Goal: Use online tool/utility: Use online tool/utility

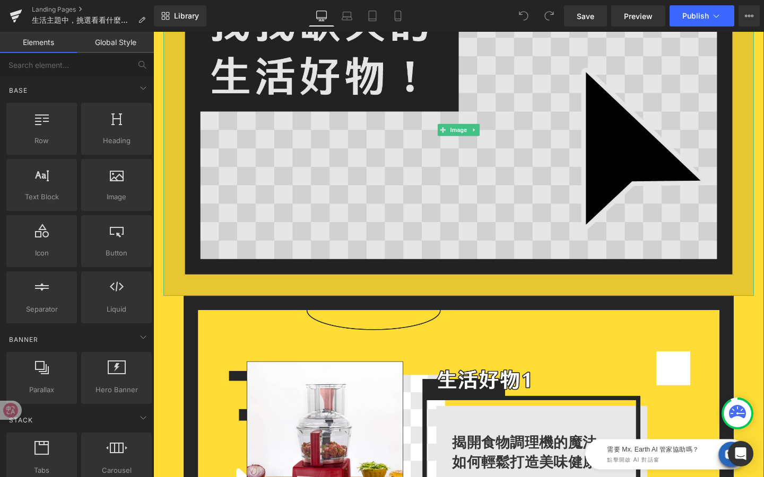
scroll to position [127, 0]
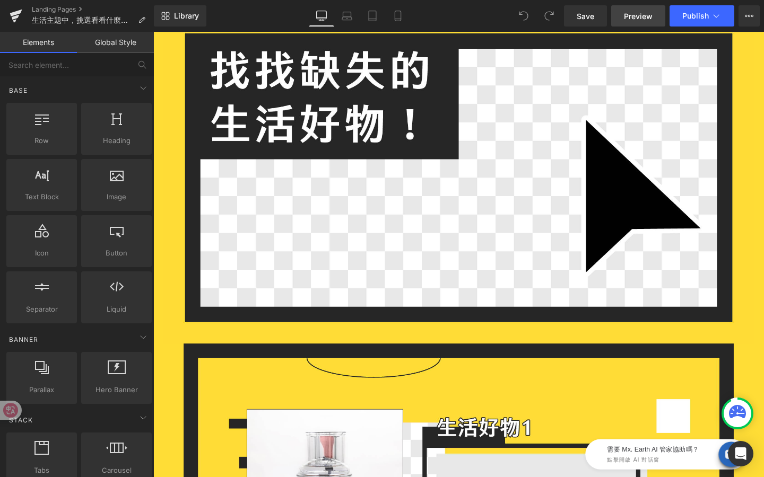
click at [630, 19] on span "Preview" at bounding box center [638, 16] width 29 height 11
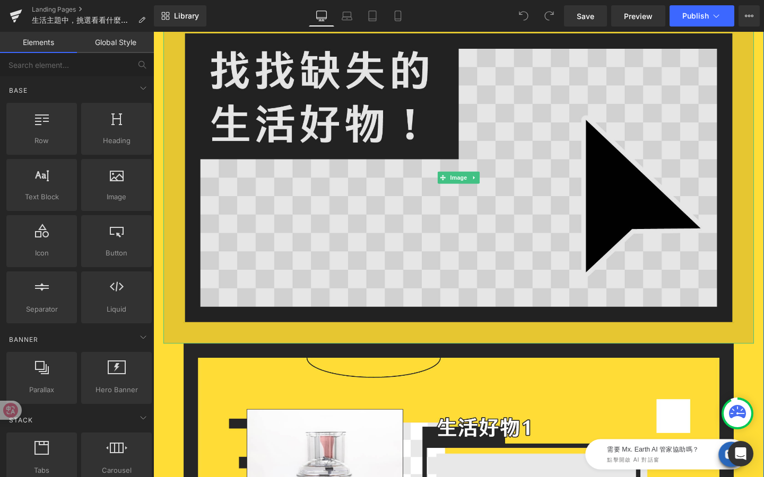
scroll to position [418, 0]
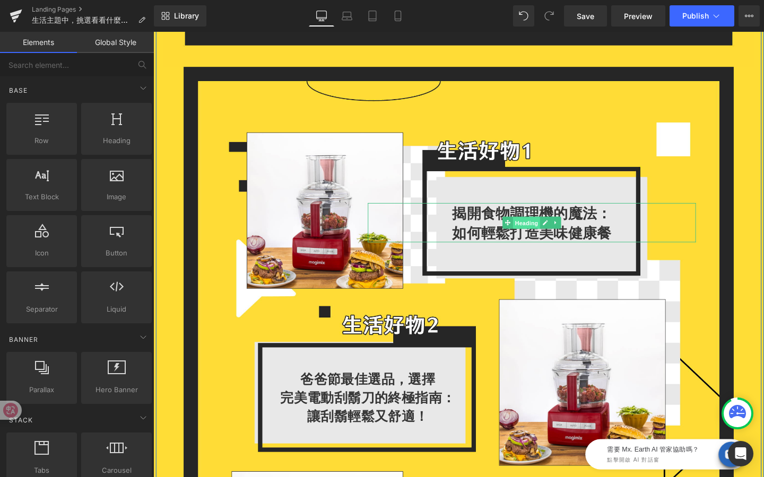
click at [550, 233] on span "Heading" at bounding box center [545, 233] width 29 height 13
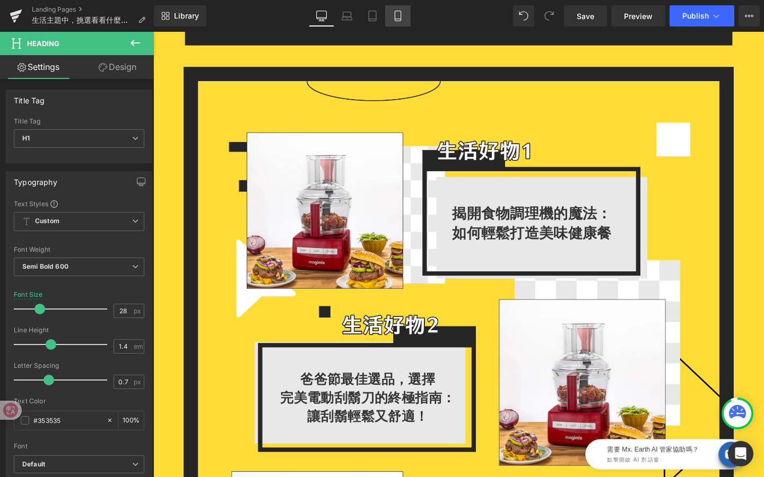
click at [391, 15] on link "Mobile" at bounding box center [397, 15] width 25 height 21
type input "100"
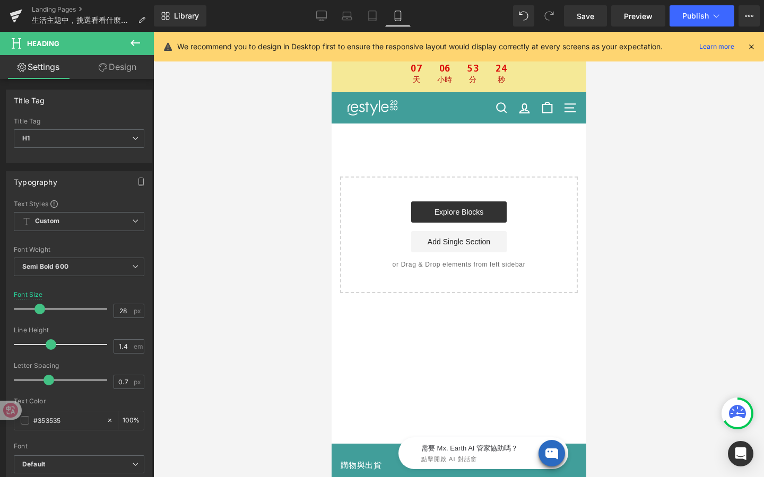
scroll to position [0, 0]
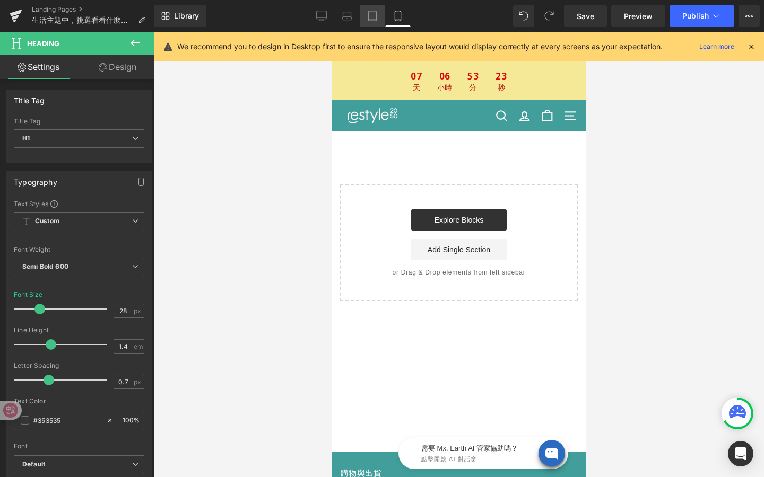
click at [371, 19] on icon at bounding box center [372, 19] width 7 height 0
type input "18"
type input "100"
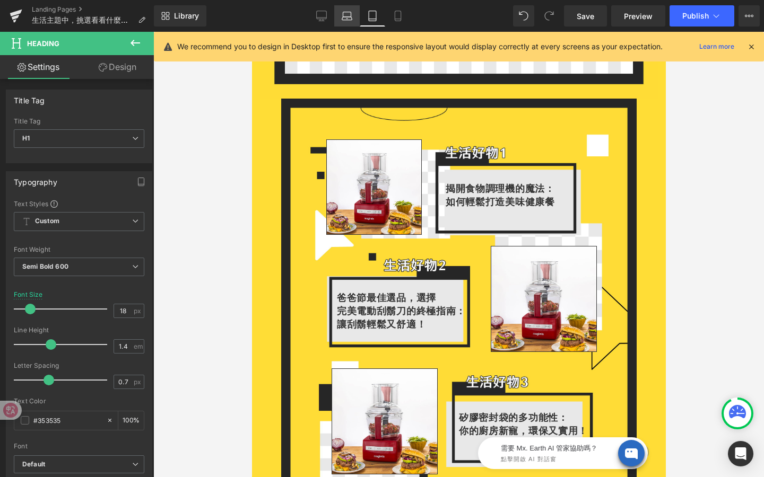
click at [348, 19] on icon at bounding box center [346, 16] width 11 height 11
type input "23"
type input "100"
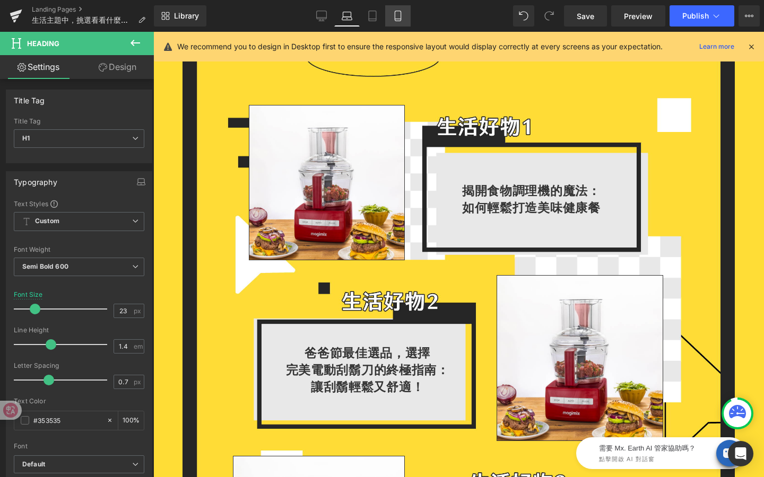
click at [403, 20] on link "Mobile" at bounding box center [397, 15] width 25 height 21
type input "28"
type input "100"
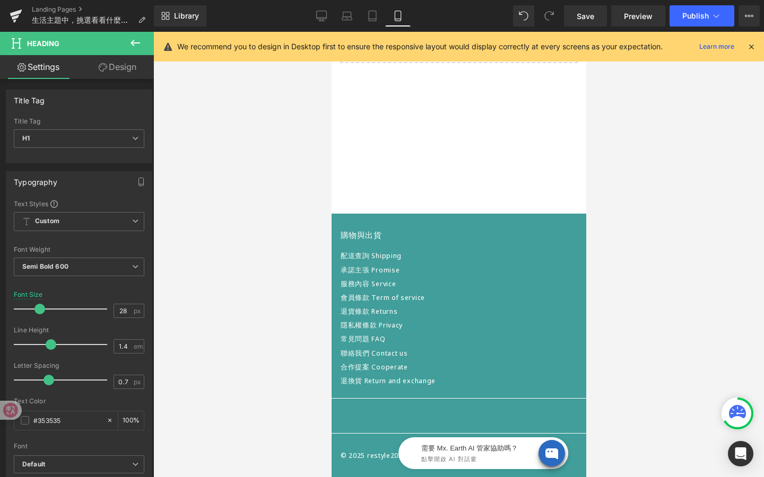
scroll to position [0, 0]
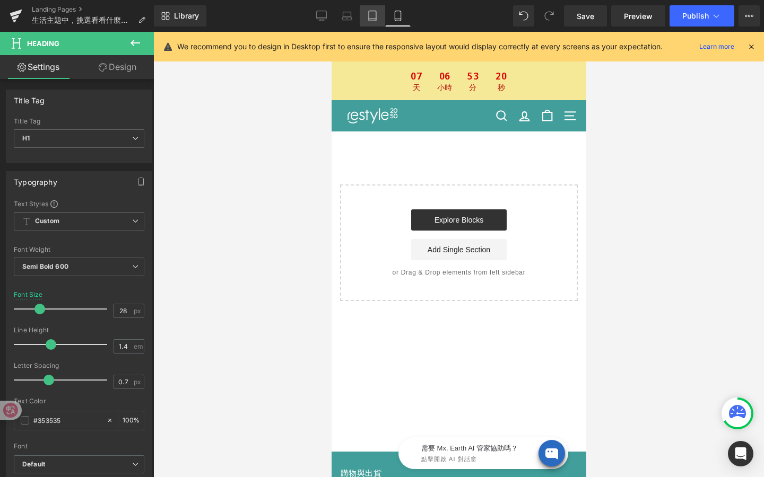
click at [376, 18] on icon at bounding box center [372, 16] width 7 height 10
type input "18"
type input "100"
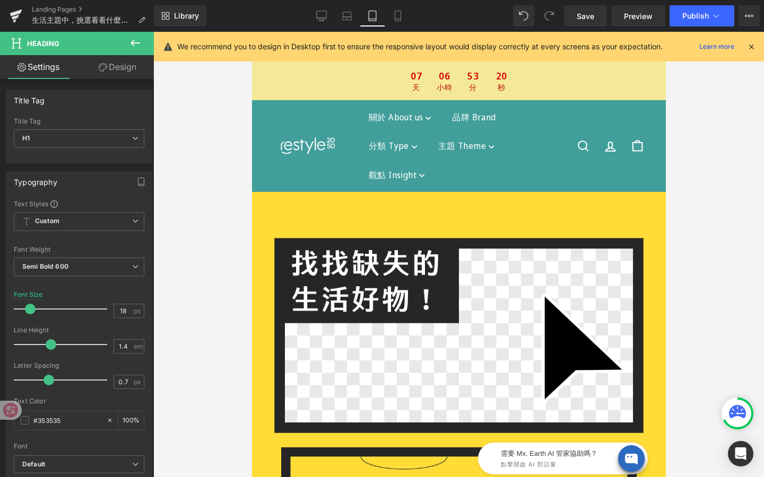
scroll to position [349, 0]
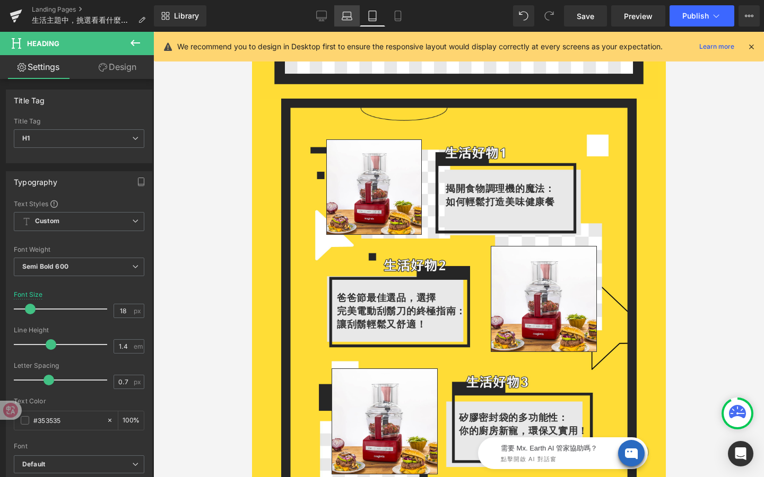
click at [346, 19] on icon at bounding box center [346, 16] width 11 height 11
type input "23"
type input "100"
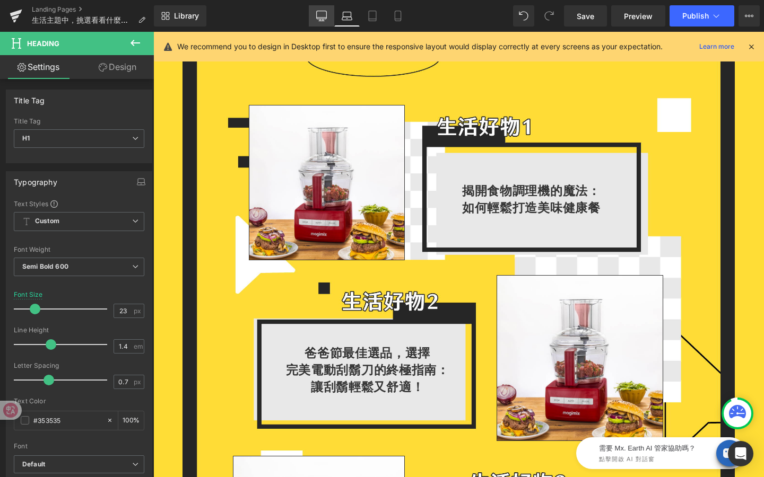
click at [322, 20] on icon at bounding box center [321, 16] width 11 height 11
type input "28"
type input "100"
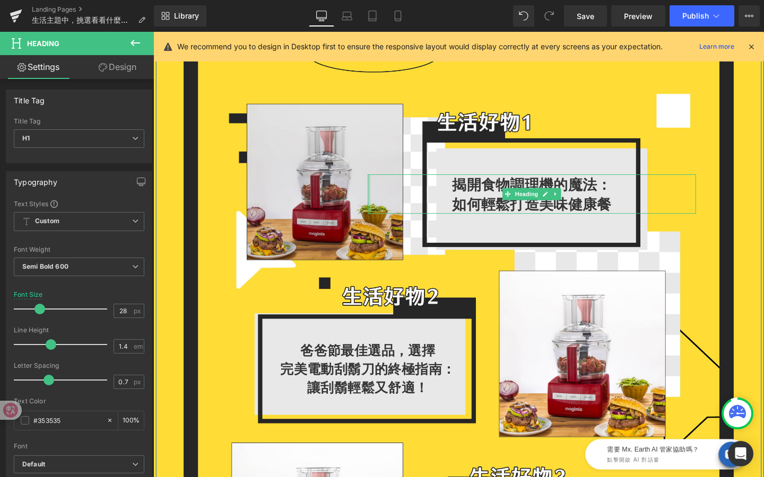
click at [378, 190] on img at bounding box center [333, 190] width 164 height 164
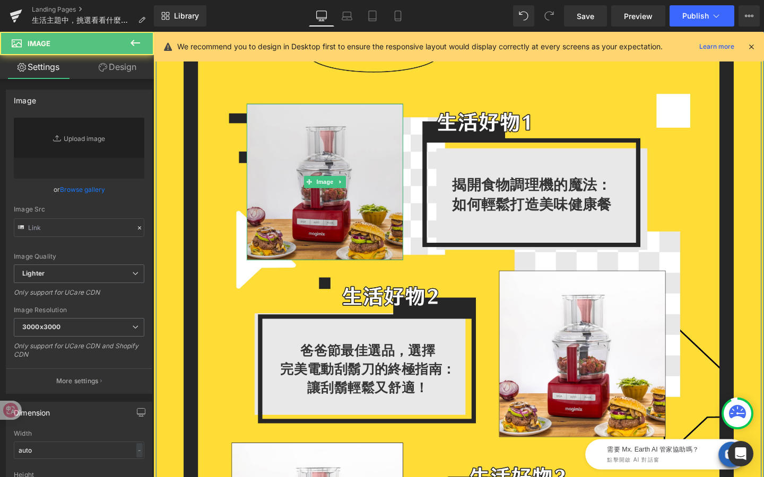
type input "[URL][DOMAIN_NAME]"
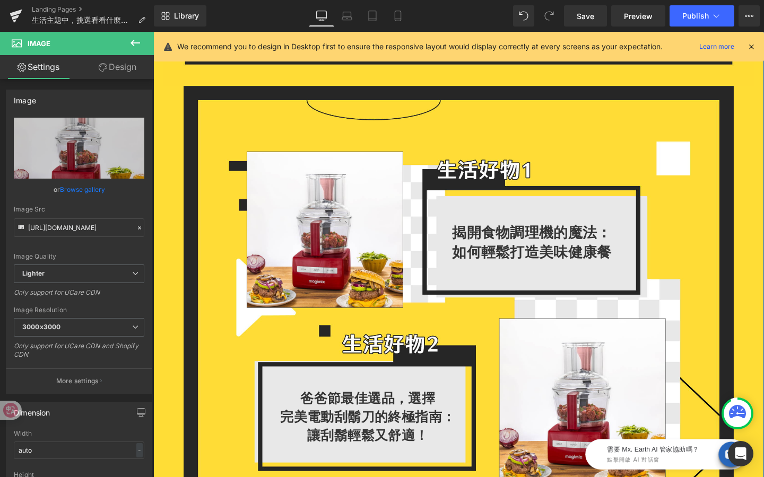
scroll to position [391, 0]
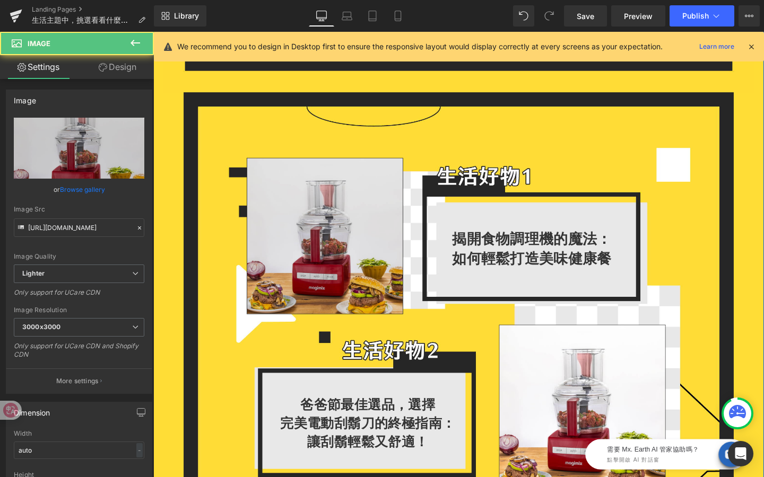
click at [322, 262] on img at bounding box center [333, 246] width 164 height 164
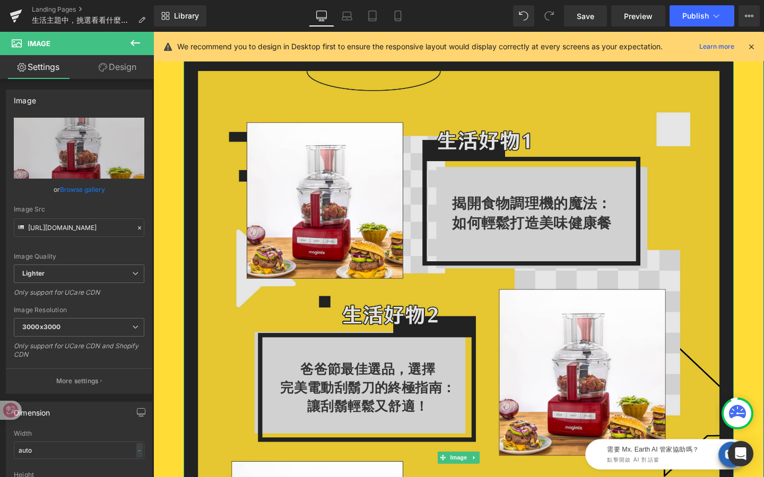
scroll to position [437, 0]
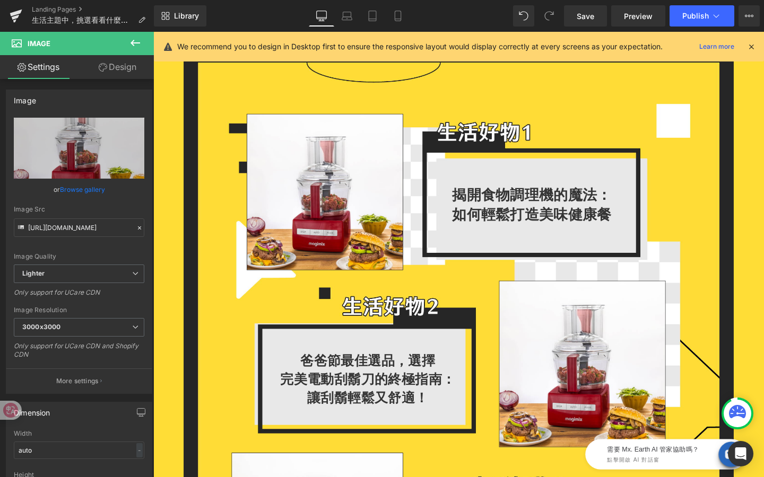
click at [753, 46] on icon at bounding box center [751, 47] width 10 height 10
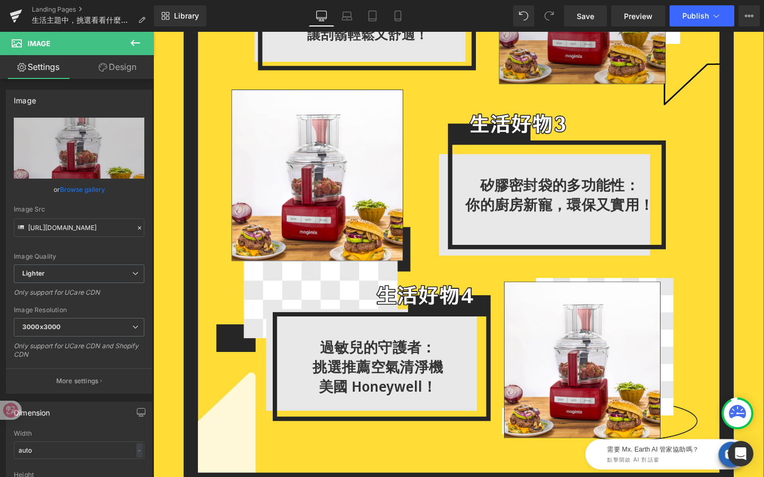
scroll to position [823, 0]
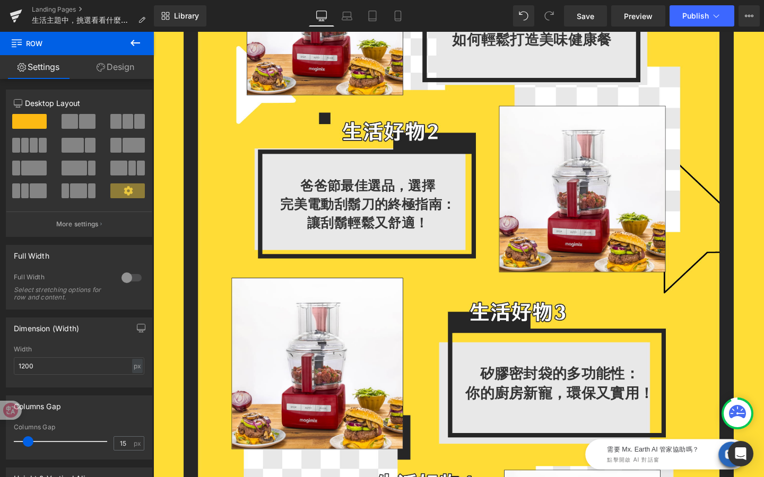
scroll to position [463, 0]
